Goal: Task Accomplishment & Management: Manage account settings

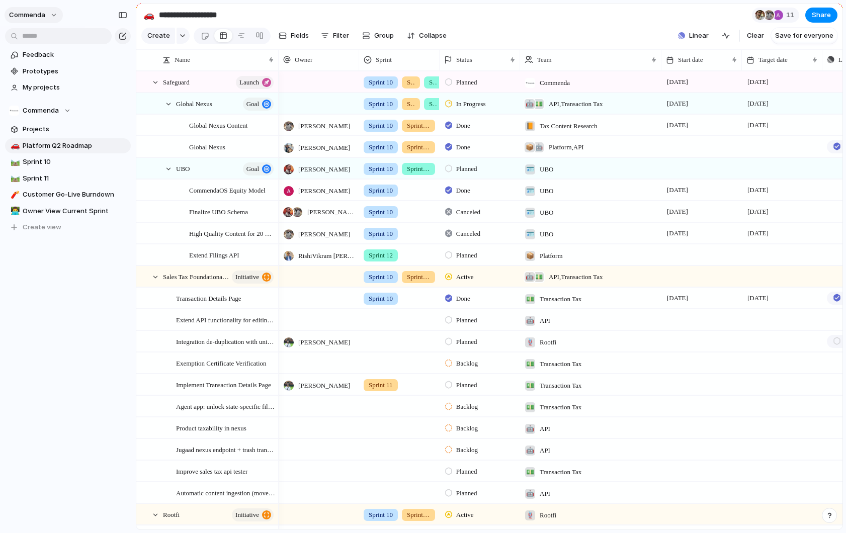
click at [49, 18] on button "commenda" at bounding box center [34, 15] width 58 height 16
click at [52, 42] on li "Settings" at bounding box center [48, 38] width 83 height 16
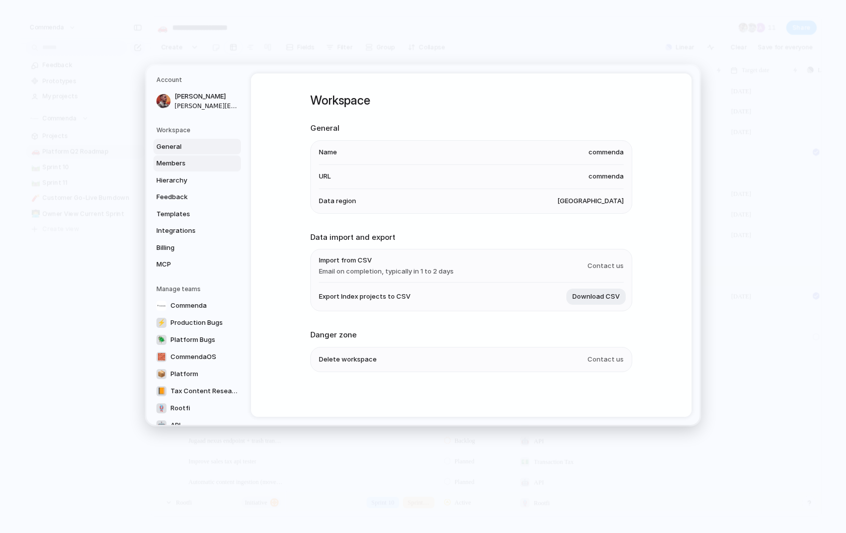
click at [180, 161] on span "Members" at bounding box center [188, 163] width 64 height 10
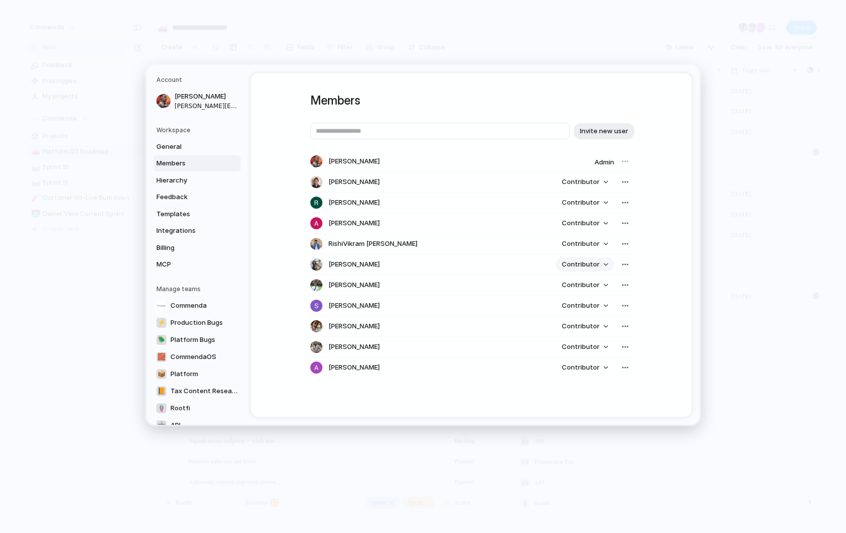
click at [592, 266] on span "Contributor" at bounding box center [581, 264] width 38 height 10
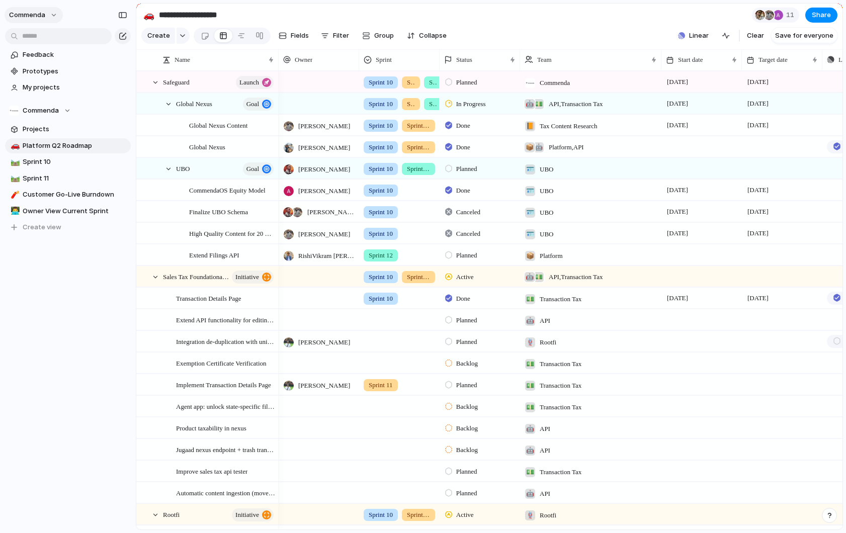
click at [55, 21] on button "commenda" at bounding box center [34, 15] width 58 height 16
click at [58, 38] on li "Settings" at bounding box center [48, 38] width 83 height 16
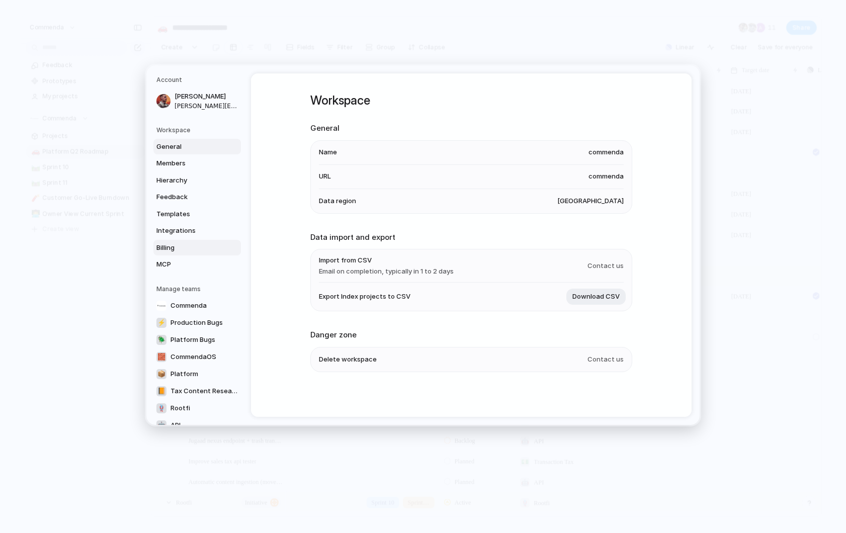
click at [172, 246] on span "Billing" at bounding box center [188, 248] width 64 height 10
